Goal: Task Accomplishment & Management: Complete application form

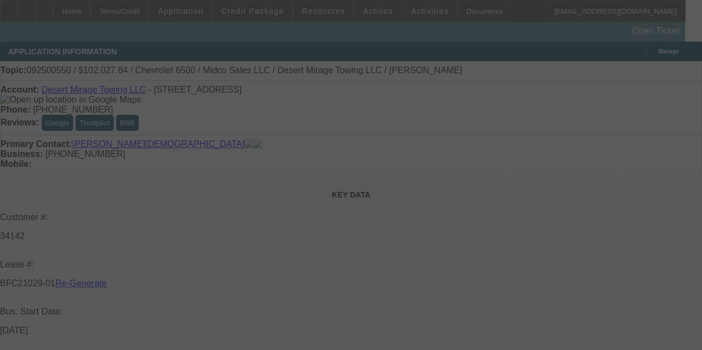
select select "3"
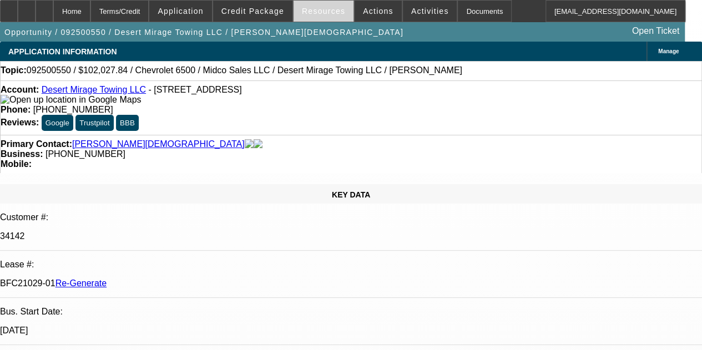
select select "0"
select select "3"
select select "0.1"
select select "4"
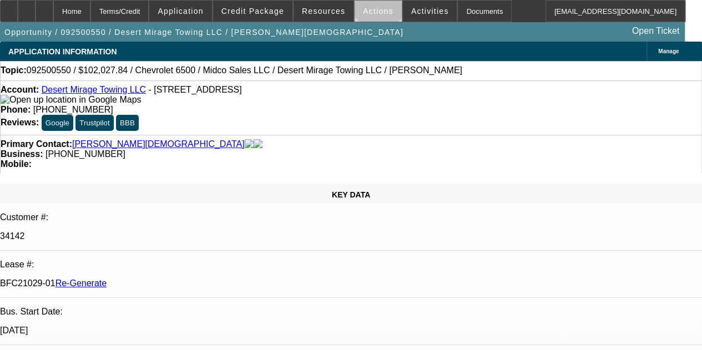
click at [370, 3] on span at bounding box center [377, 11] width 47 height 27
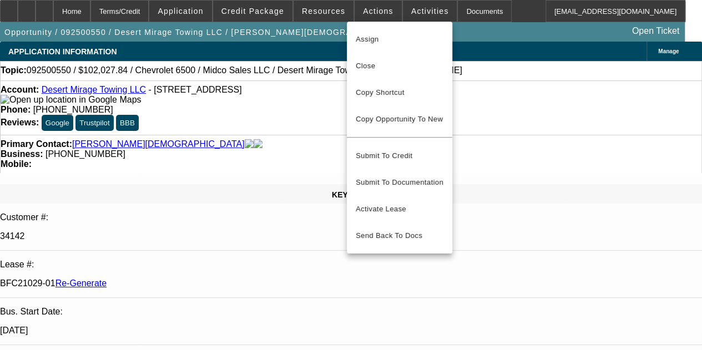
click at [320, 16] on div at bounding box center [351, 175] width 702 height 350
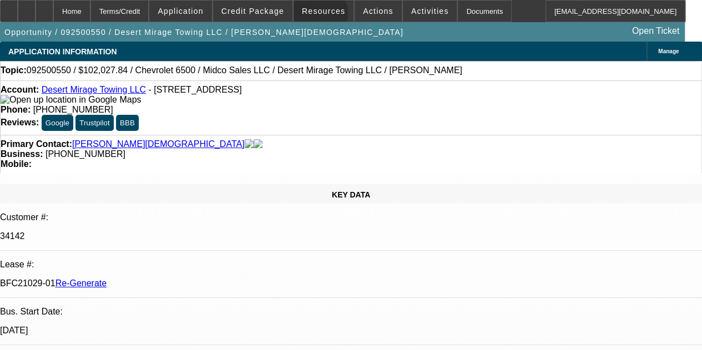
click at [320, 16] on span at bounding box center [323, 11] width 60 height 27
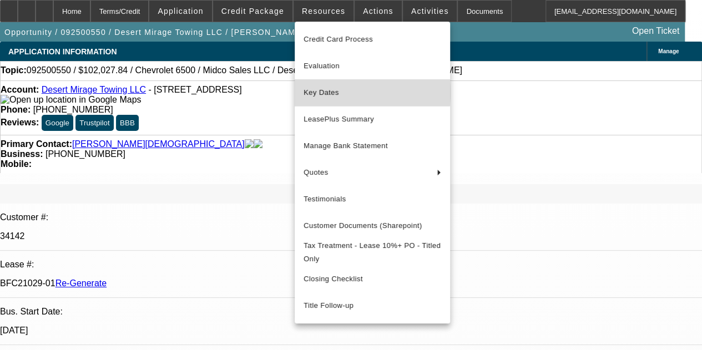
click at [321, 91] on span "Key Dates" at bounding box center [372, 92] width 138 height 13
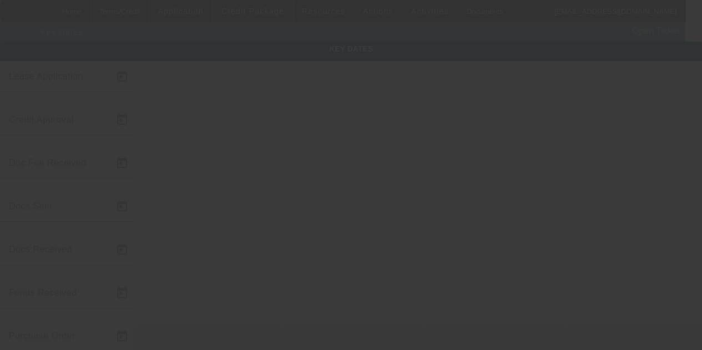
type input "9/25/2025"
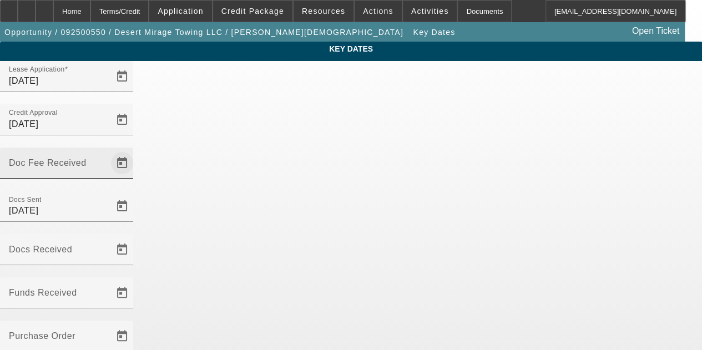
click at [135, 150] on span "Open calendar" at bounding box center [122, 163] width 27 height 27
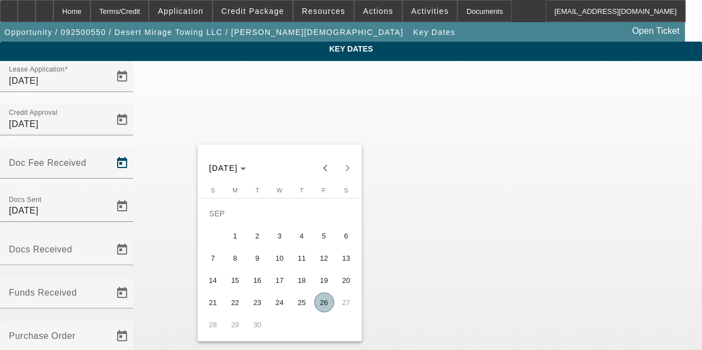
click at [303, 311] on span "25" at bounding box center [302, 302] width 20 height 20
type input "9/25/2025"
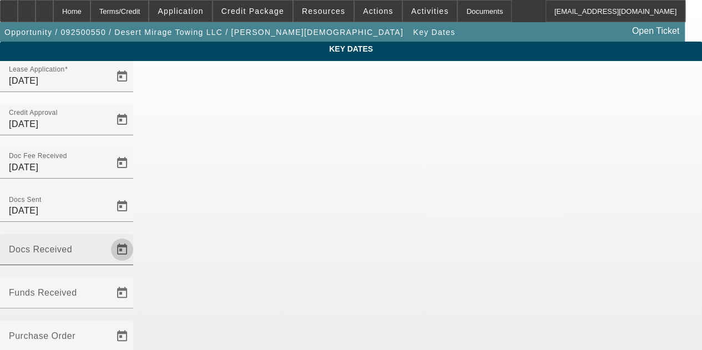
click at [135, 236] on span "Open calendar" at bounding box center [122, 249] width 27 height 27
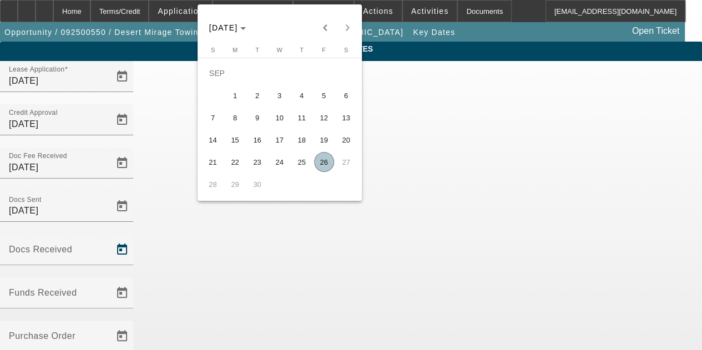
click at [326, 164] on span "26" at bounding box center [324, 162] width 20 height 20
type input "9/26/2025"
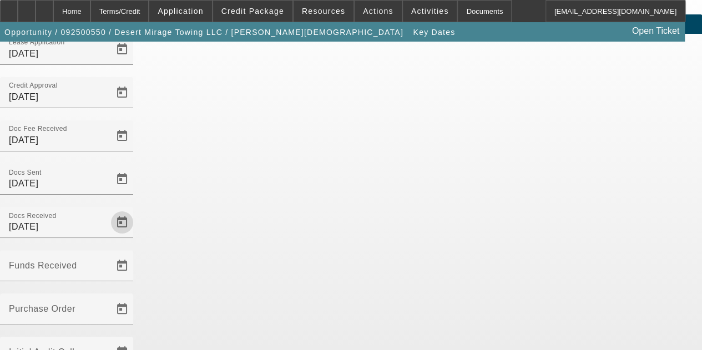
scroll to position [72, 0]
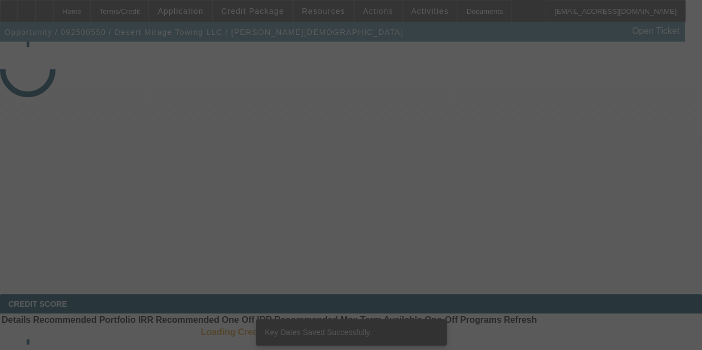
select select "3"
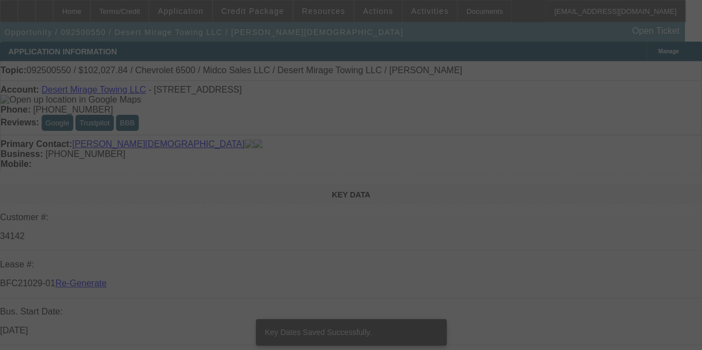
drag, startPoint x: 422, startPoint y: 38, endPoint x: 411, endPoint y: 13, distance: 27.6
click at [411, 13] on div at bounding box center [351, 175] width 702 height 350
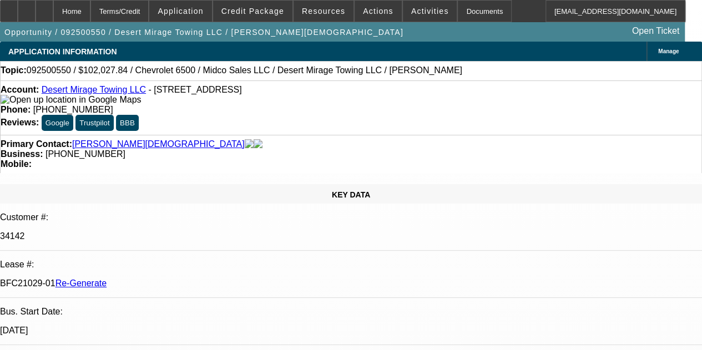
select select "0"
select select "3"
select select "0.1"
select select "4"
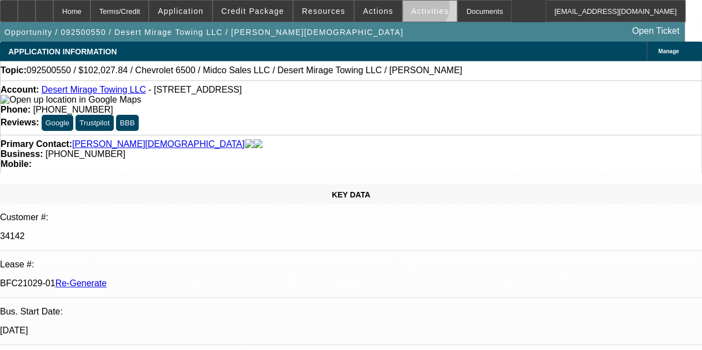
click at [411, 9] on span "Activities" at bounding box center [430, 11] width 38 height 9
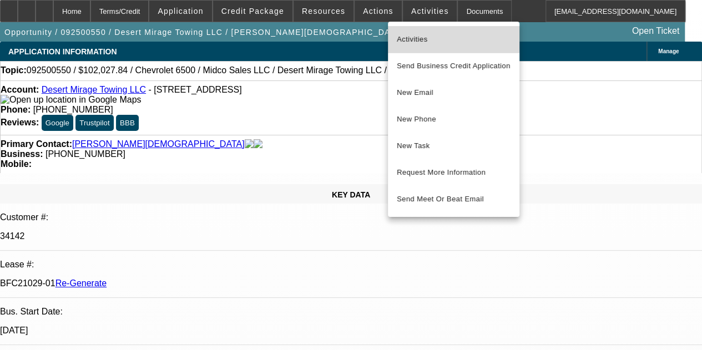
click at [408, 36] on span "Activities" at bounding box center [454, 39] width 114 height 13
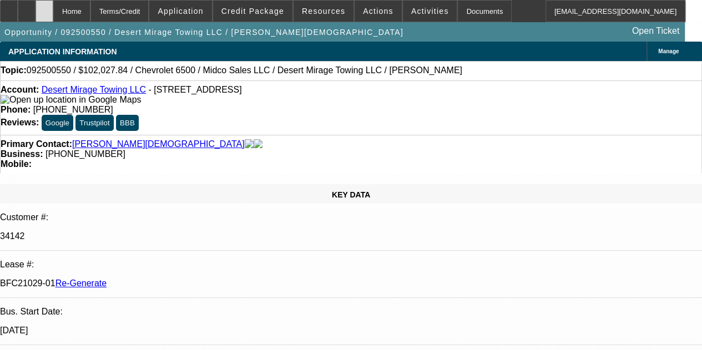
click at [53, 8] on div at bounding box center [44, 11] width 18 height 22
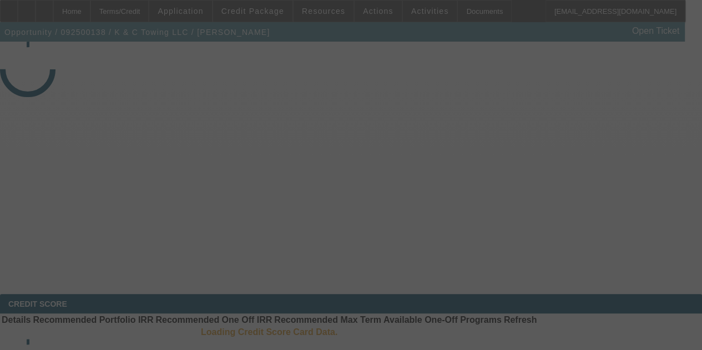
select select "3"
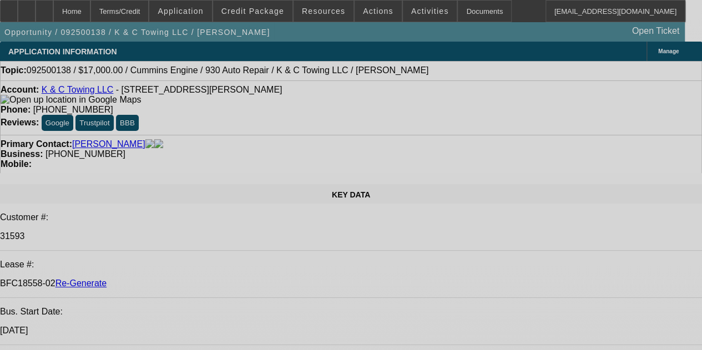
select select "0"
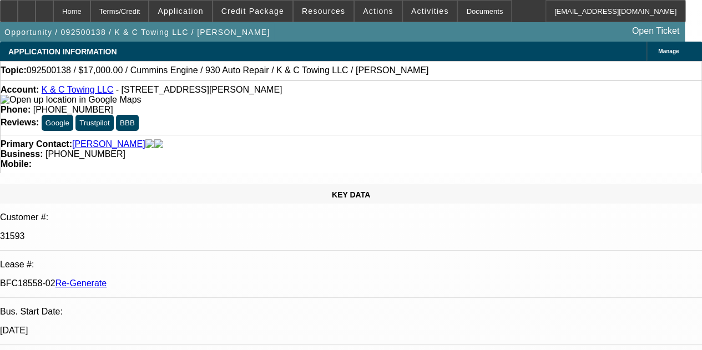
select select "2"
select select "0"
select select "6"
click at [18, 4] on div at bounding box center [9, 11] width 18 height 22
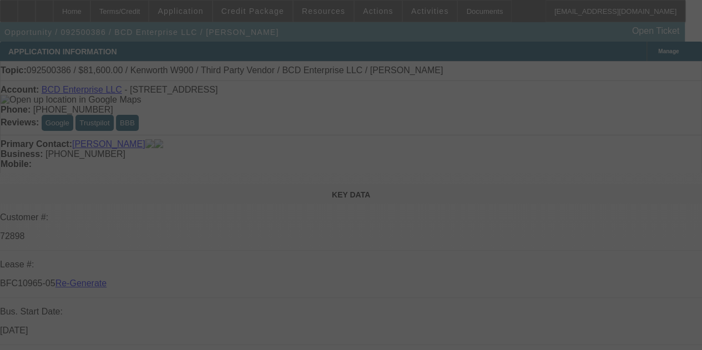
select select "3"
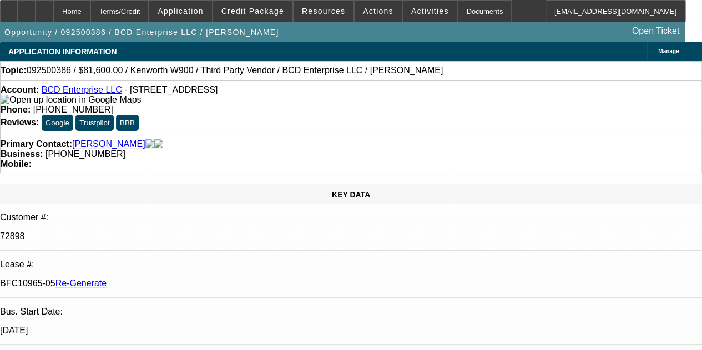
select select "0.15"
select select "2"
select select "0"
select select "6"
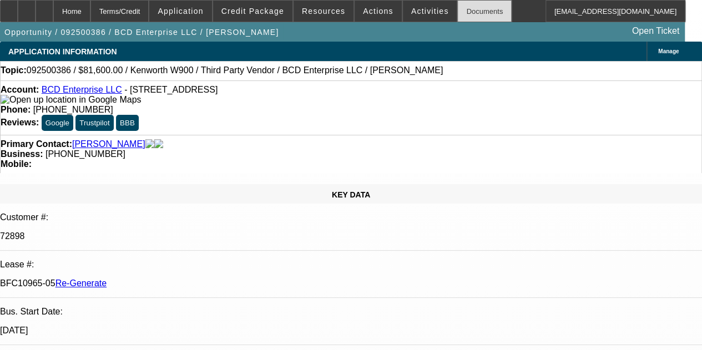
click at [458, 8] on div "Documents" at bounding box center [484, 11] width 54 height 22
click at [411, 12] on span "Activities" at bounding box center [430, 11] width 38 height 9
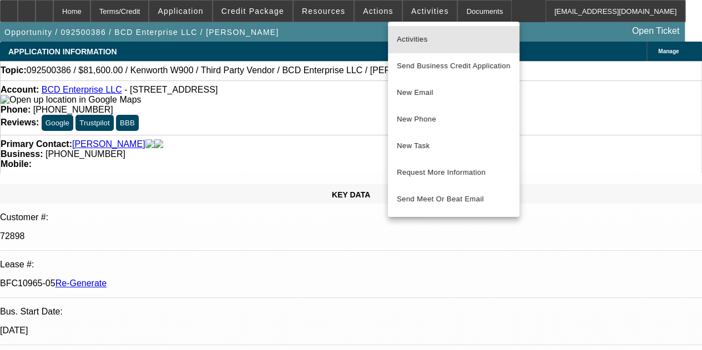
click at [414, 37] on span "Activities" at bounding box center [454, 39] width 114 height 13
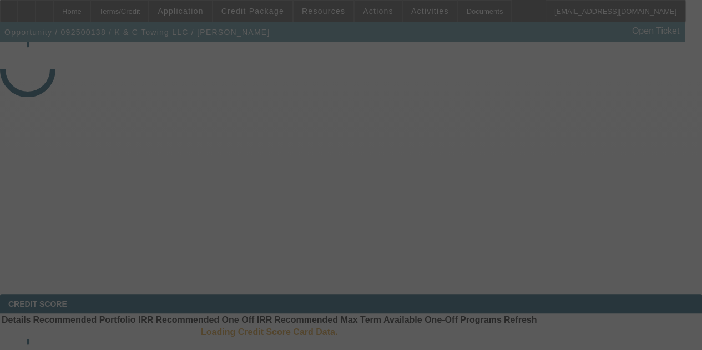
select select "3"
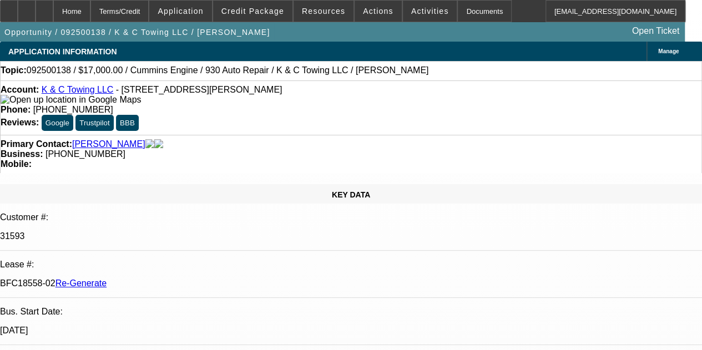
select select "0"
select select "2"
select select "0"
select select "6"
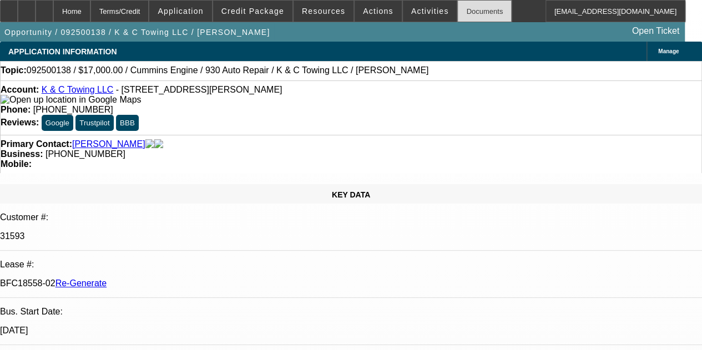
click at [466, 12] on div "Documents" at bounding box center [484, 11] width 54 height 22
